Goal: Transaction & Acquisition: Register for event/course

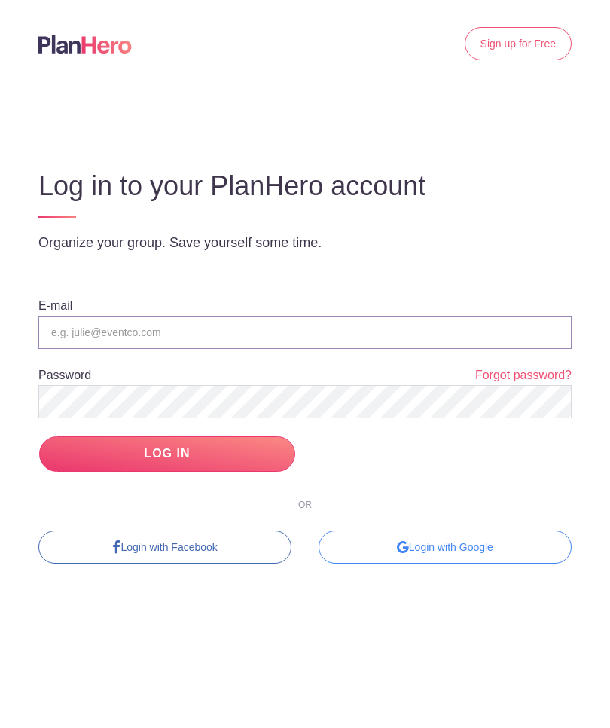
type input "[EMAIL_ADDRESS][DOMAIN_NAME]"
click at [166, 454] on input "LOG IN" at bounding box center [167, 453] width 256 height 35
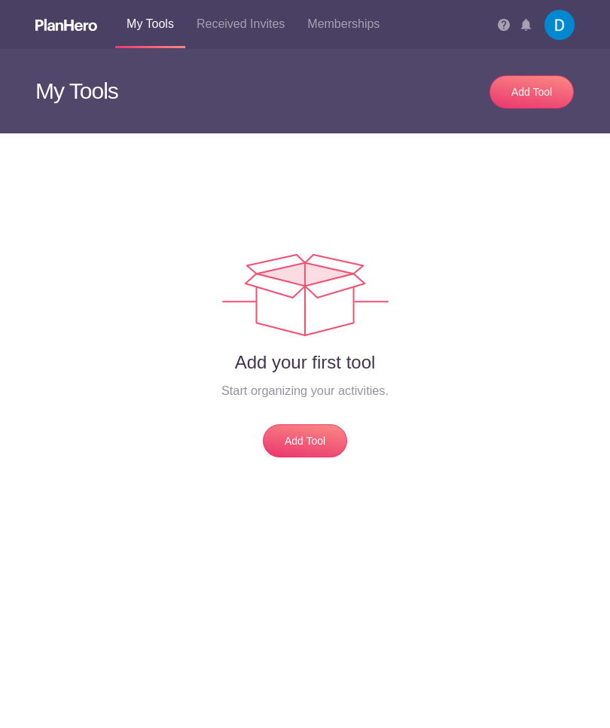
click at [553, 30] on img at bounding box center [560, 25] width 30 height 30
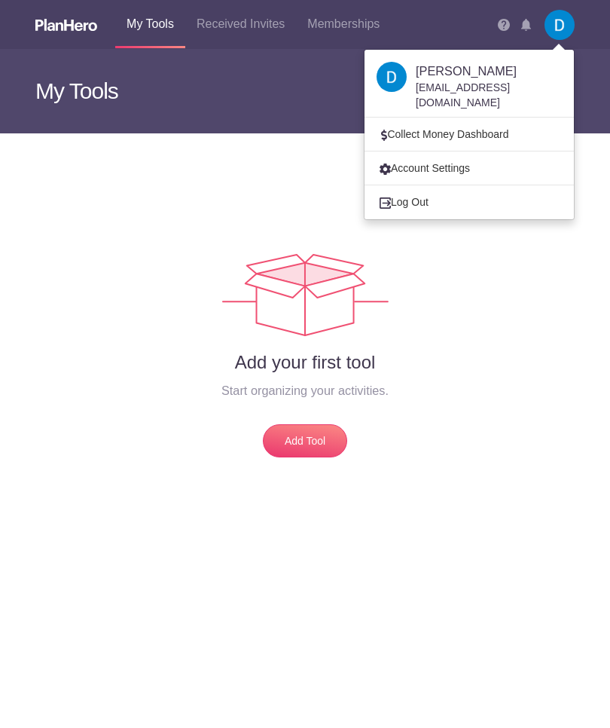
click at [425, 192] on link "Log Out" at bounding box center [469, 202] width 209 height 20
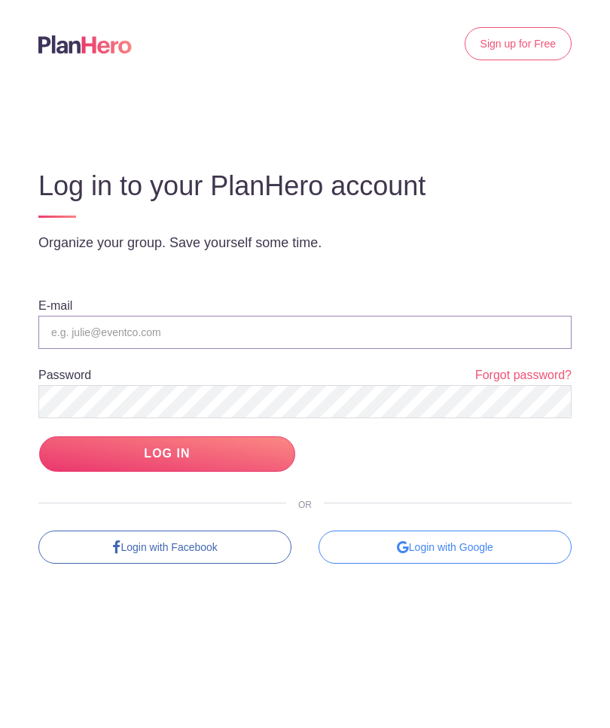
click at [122, 334] on input "email" at bounding box center [304, 332] width 533 height 33
paste input "opHGEazzk2REq8bWS5TE"
click at [209, 453] on input "LOG IN" at bounding box center [167, 453] width 256 height 35
click at [219, 457] on input "LOG IN" at bounding box center [167, 453] width 256 height 35
click at [108, 465] on input "LOG IN" at bounding box center [167, 453] width 256 height 35
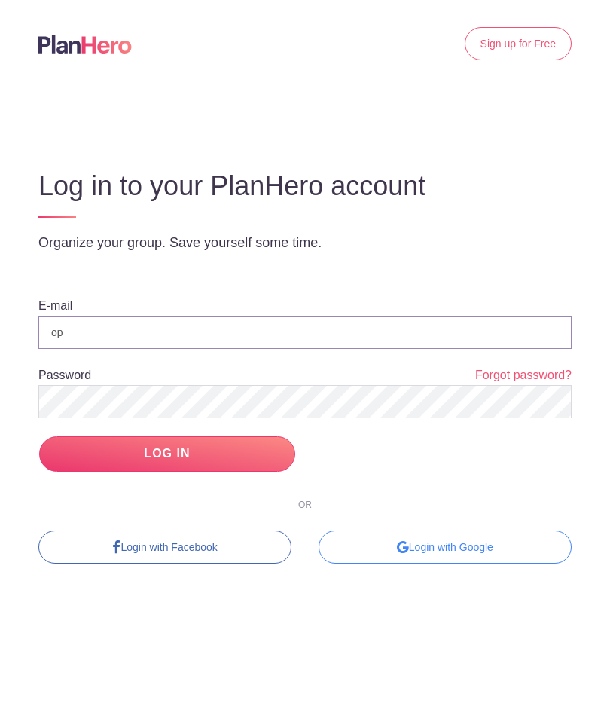
type input "o"
type input "[EMAIL_ADDRESS][DOMAIN_NAME]"
click at [89, 470] on input "LOG IN" at bounding box center [167, 453] width 256 height 35
click at [462, 551] on div "Login with Google" at bounding box center [445, 546] width 253 height 33
click at [166, 454] on input "LOG IN" at bounding box center [167, 453] width 256 height 35
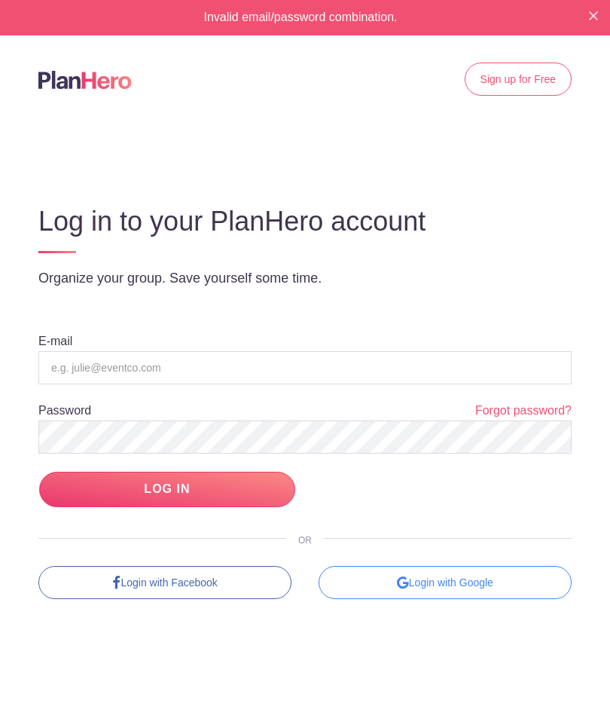
click at [542, 327] on div "E-mail Password Forgot password? LOG IN OR Login with Facebook Login with Google" at bounding box center [304, 476] width 533 height 341
click at [454, 582] on div "Login with Google" at bounding box center [445, 582] width 253 height 33
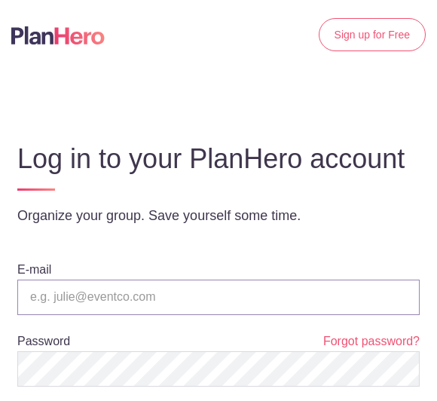
type input "[EMAIL_ADDRESS][DOMAIN_NAME]"
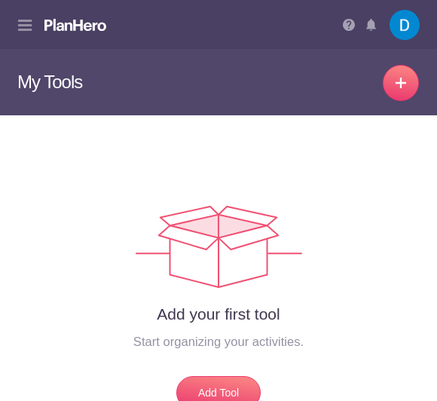
click at [409, 32] on img at bounding box center [405, 25] width 30 height 30
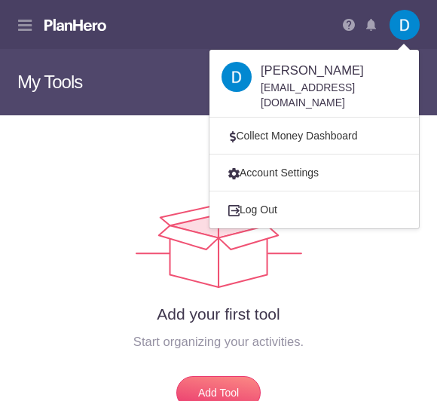
click at [20, 38] on button at bounding box center [24, 26] width 15 height 34
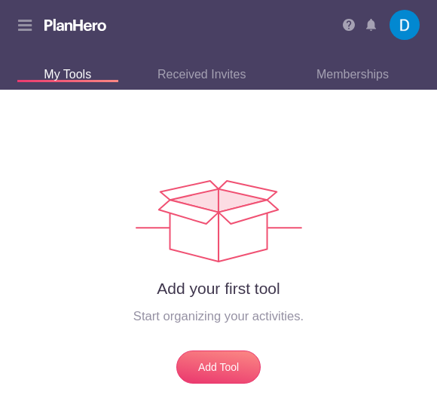
click at [18, 31] on icon at bounding box center [25, 26] width 14 height 12
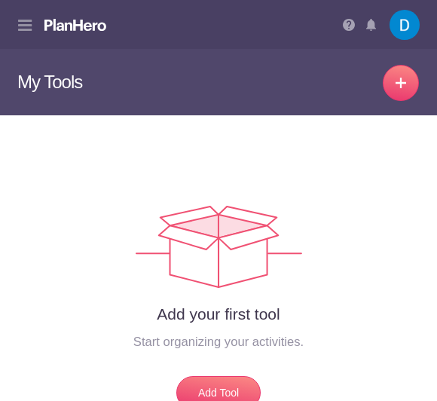
click at [29, 30] on icon at bounding box center [25, 26] width 14 height 12
click at [32, 25] on button at bounding box center [24, 26] width 15 height 34
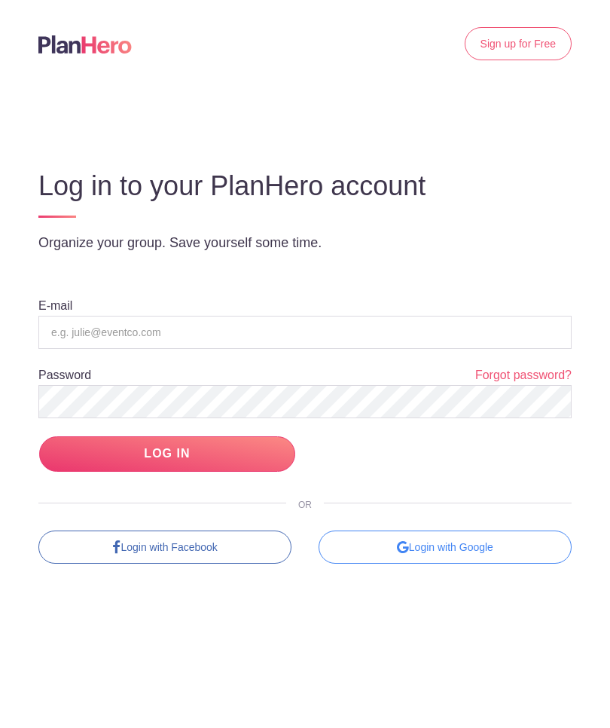
click at [511, 463] on form "E-mail Password Forgot password? LOG IN" at bounding box center [304, 385] width 533 height 174
type input "[EMAIL_ADDRESS][DOMAIN_NAME]"
click at [166, 453] on input "LOG IN" at bounding box center [167, 453] width 256 height 35
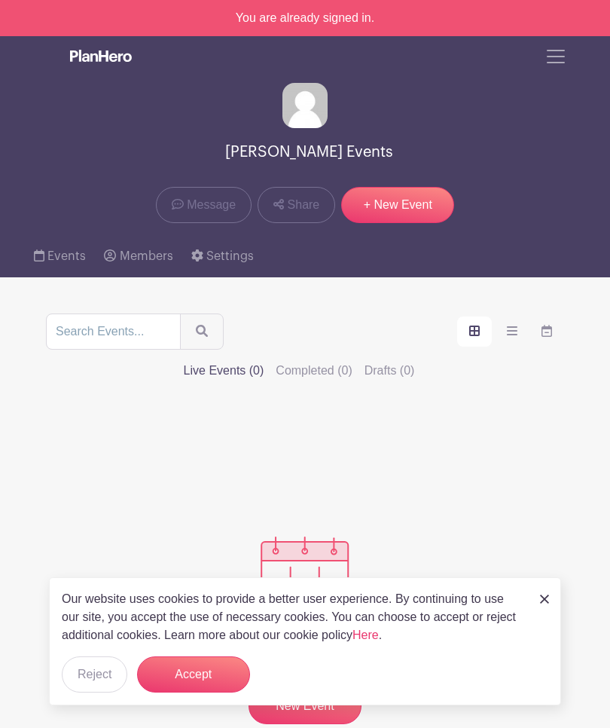
click at [548, 66] on span "Toggle navigation" at bounding box center [556, 56] width 23 height 23
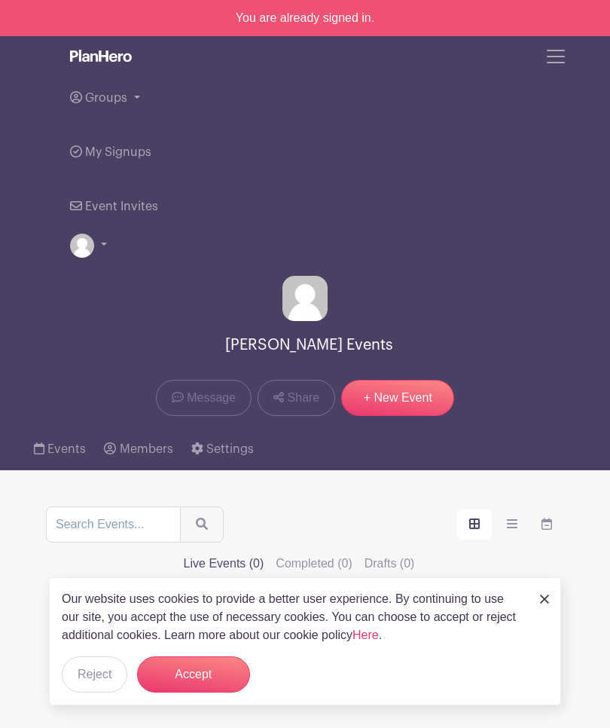
click at [116, 103] on span "Groups" at bounding box center [106, 98] width 42 height 12
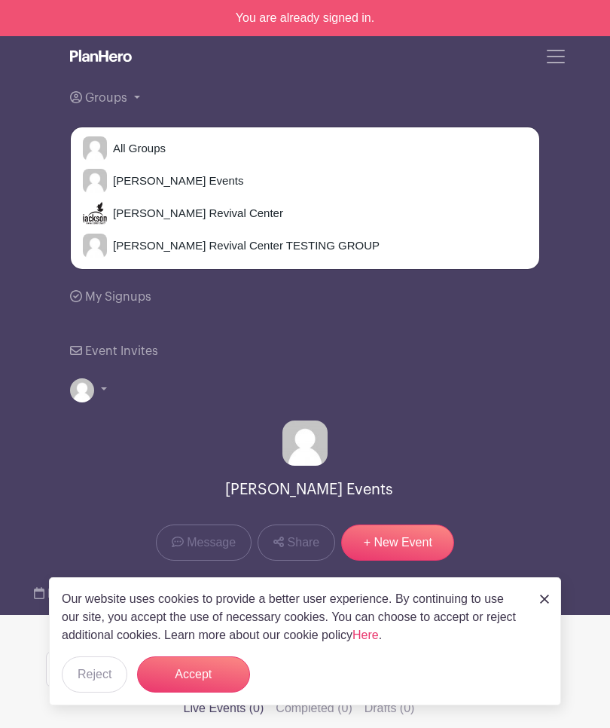
click at [121, 206] on span "[PERSON_NAME] Revival Center" at bounding box center [195, 213] width 176 height 17
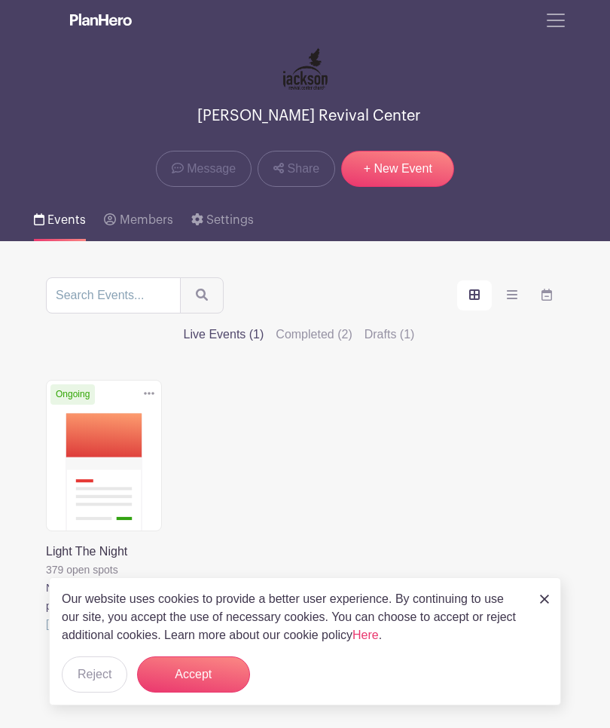
click at [209, 673] on button "Accept" at bounding box center [193, 674] width 113 height 36
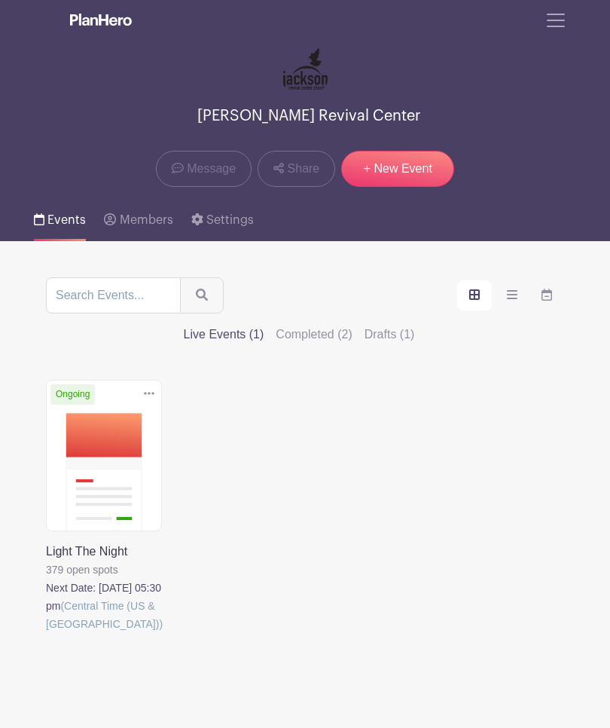
click at [46, 633] on link at bounding box center [46, 633] width 0 height 0
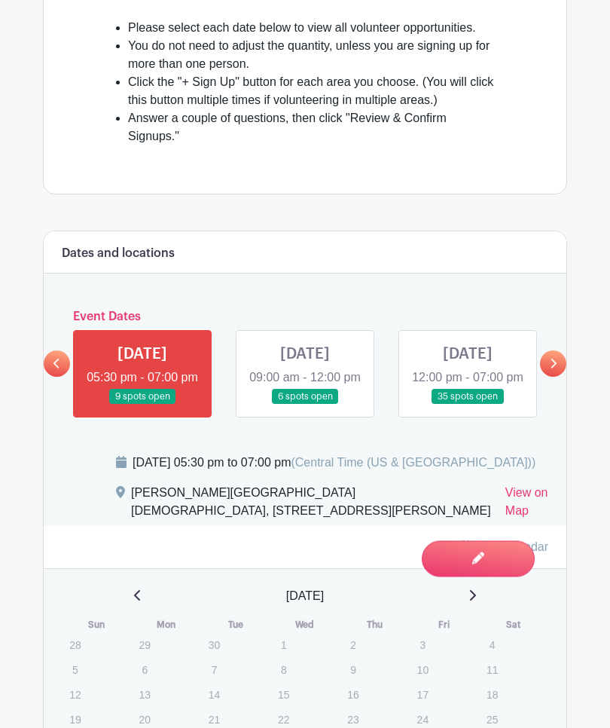
click at [548, 377] on link at bounding box center [553, 364] width 26 height 26
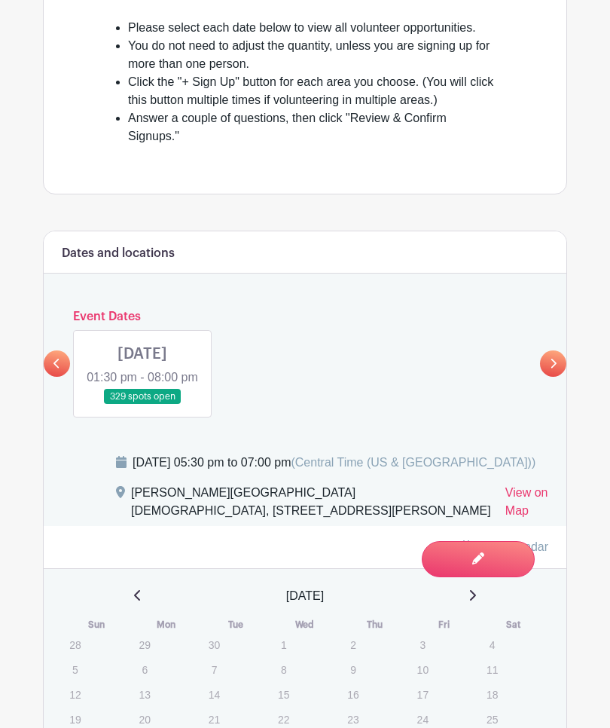
click at [142, 405] on link at bounding box center [142, 405] width 0 height 0
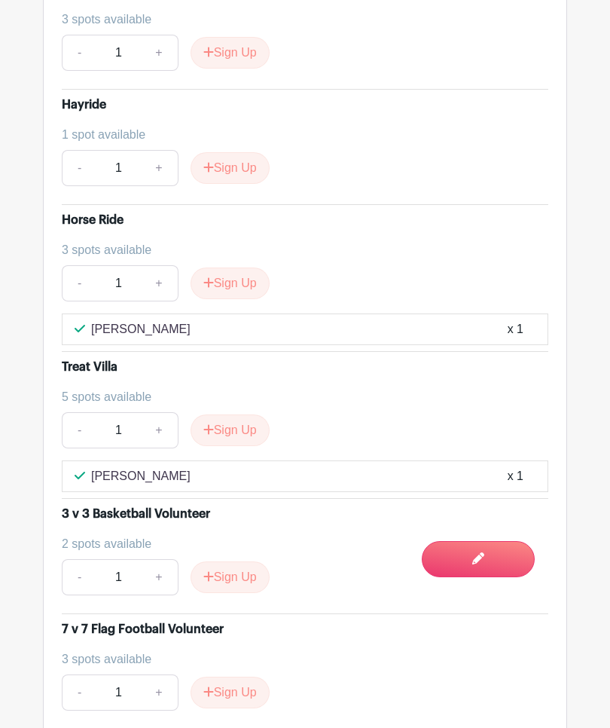
scroll to position [5620, 0]
